Goal: Task Accomplishment & Management: Manage account settings

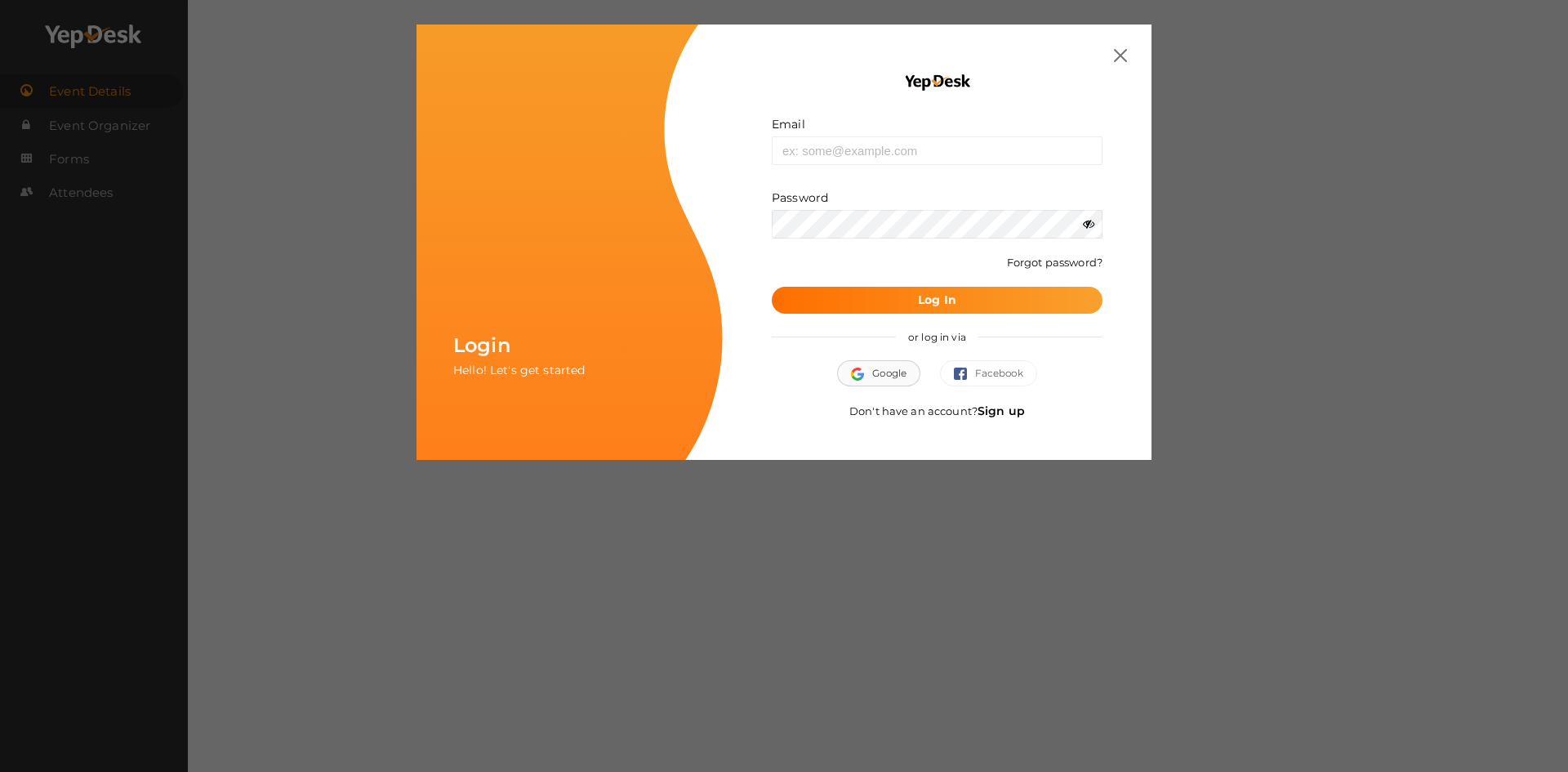
click at [867, 370] on img "button" at bounding box center [861, 374] width 21 height 13
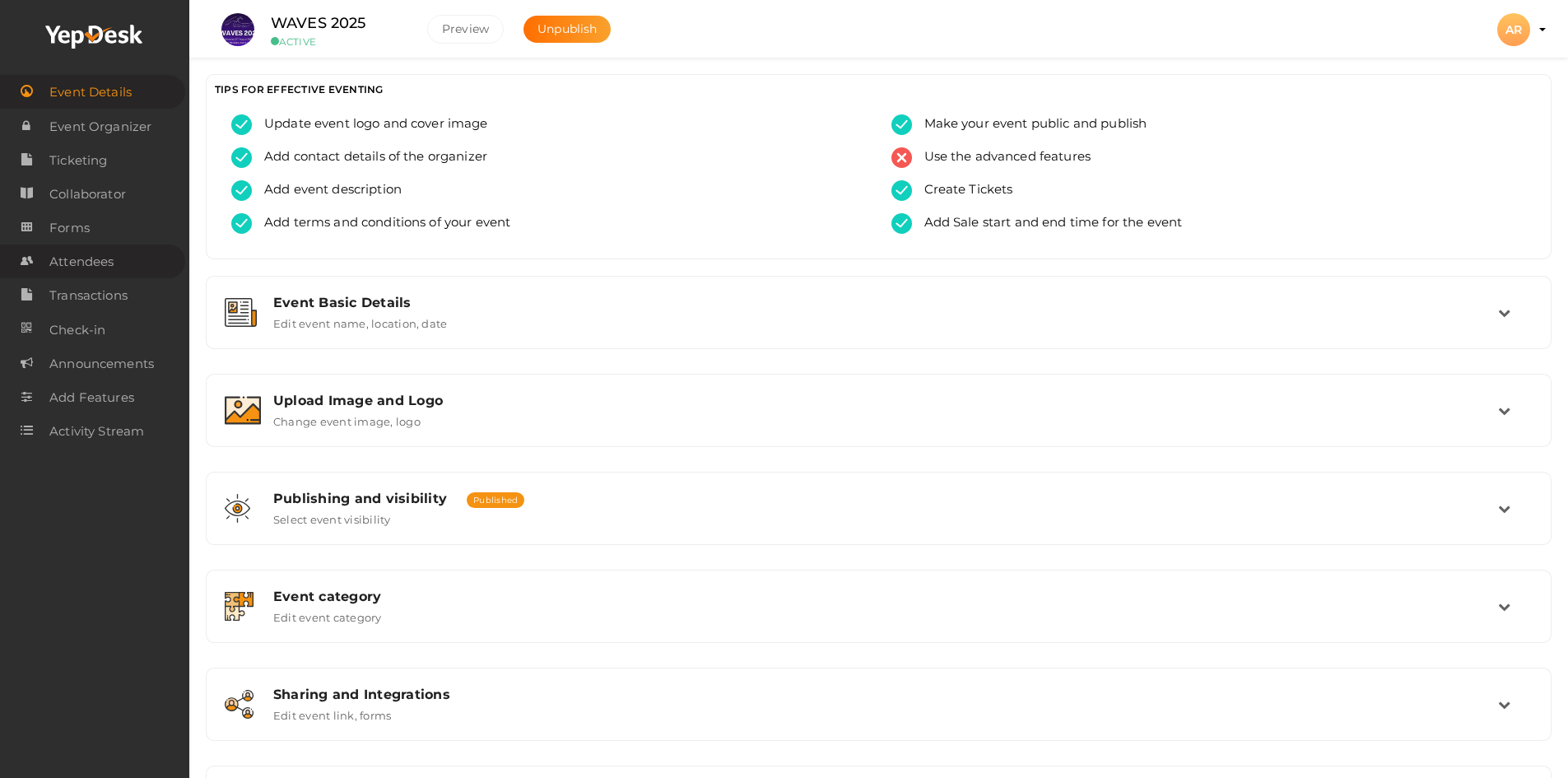
click at [83, 264] on span "Attendees" at bounding box center [82, 262] width 64 height 33
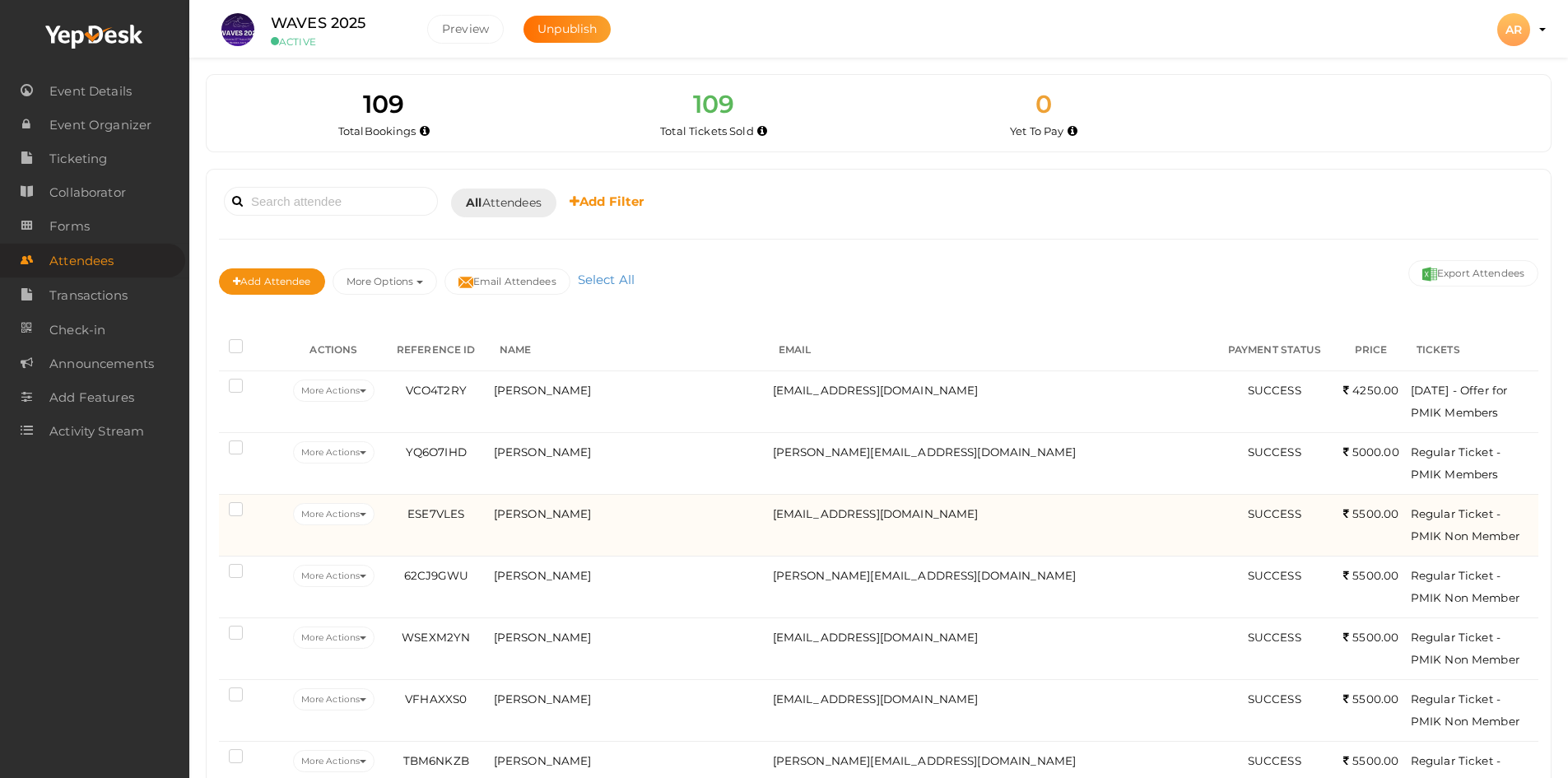
drag, startPoint x: 1382, startPoint y: 534, endPoint x: 1340, endPoint y: 534, distance: 42.0
click at [1340, 534] on td "5500.00 NA" at bounding box center [1371, 524] width 71 height 62
